Goal: Information Seeking & Learning: Find specific fact

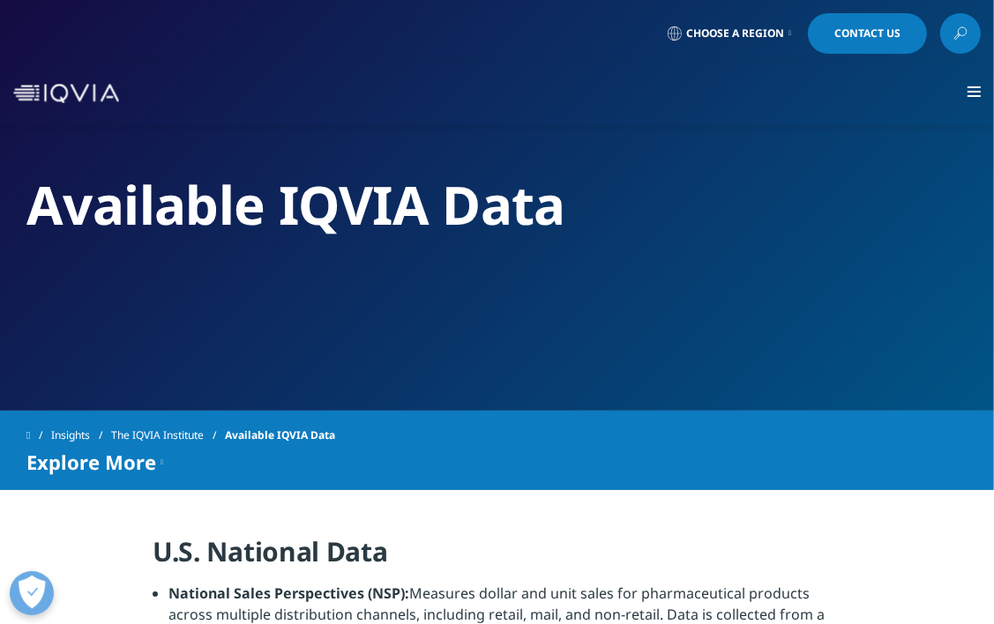
click at [759, 39] on span "Choose a Region" at bounding box center [735, 33] width 98 height 14
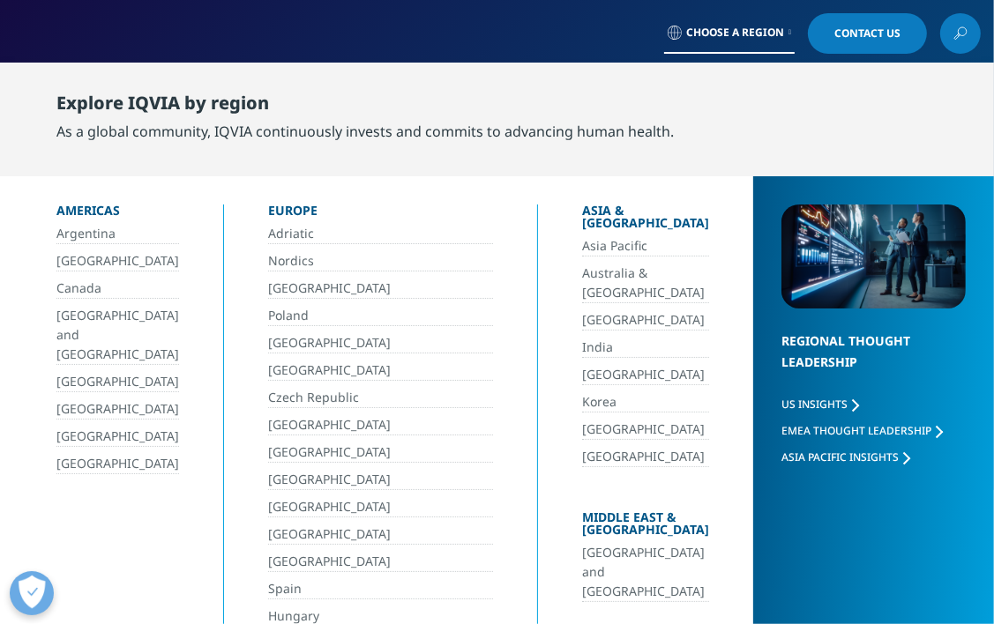
click at [965, 41] on icon at bounding box center [960, 33] width 14 height 23
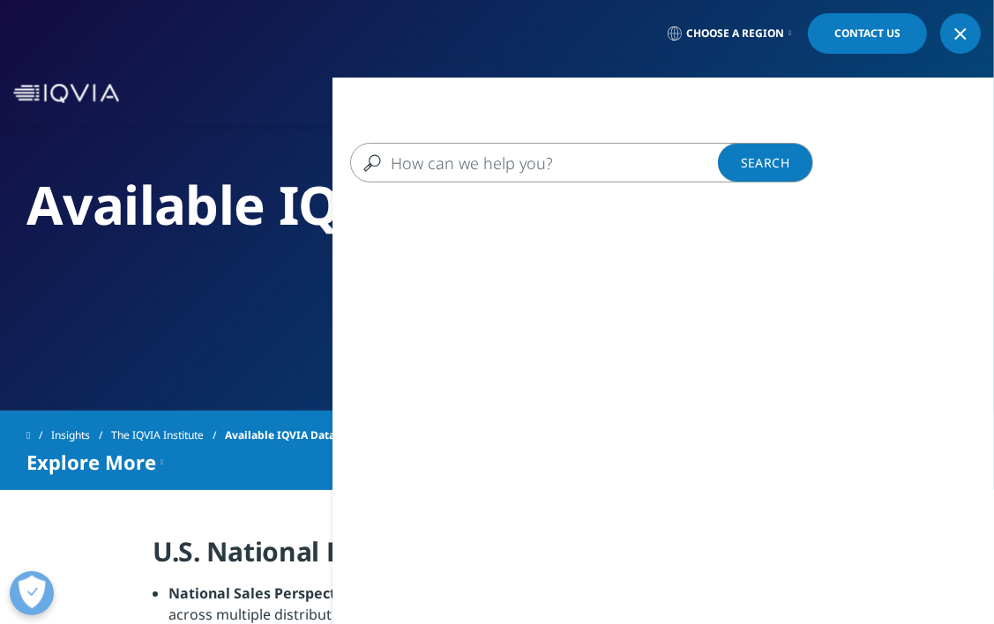
click at [575, 169] on input "Search" at bounding box center [565, 163] width 430 height 40
type input "0020209"
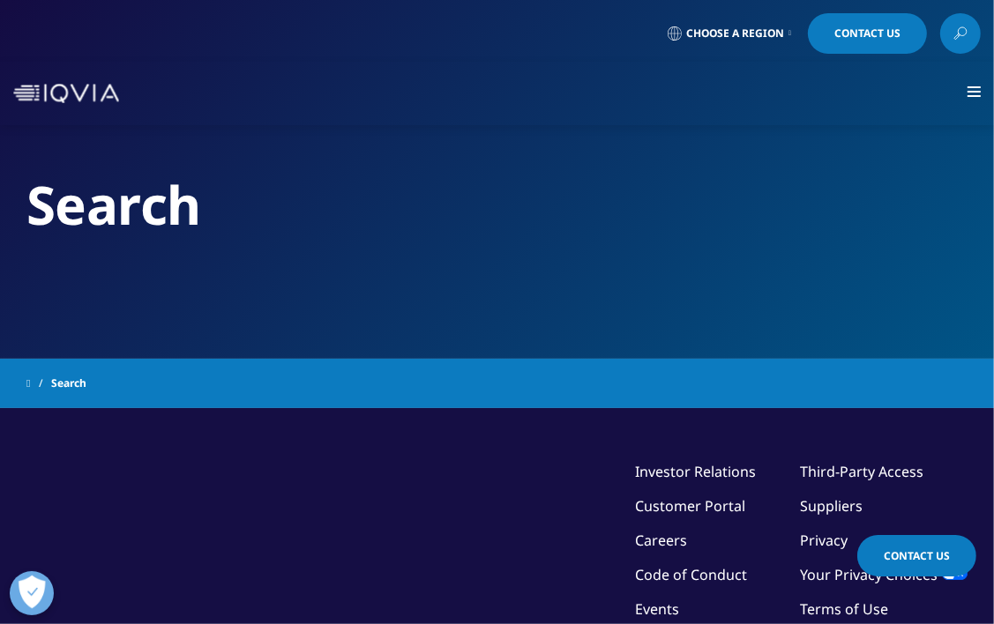
type input "0020209"
